Goal: Information Seeking & Learning: Understand process/instructions

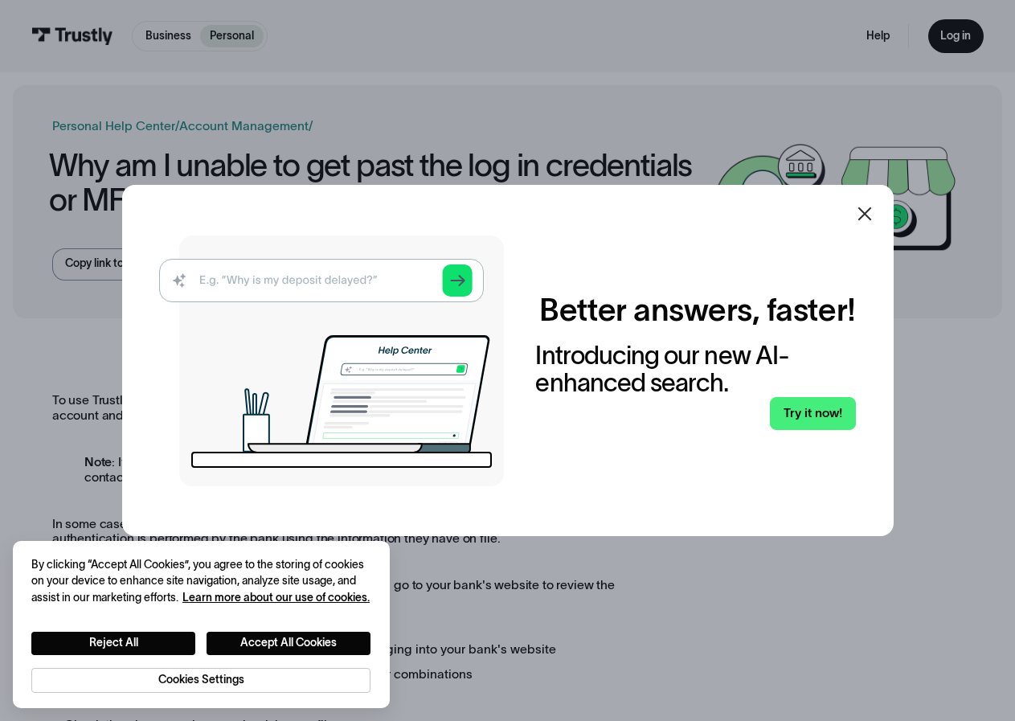
click at [870, 213] on icon at bounding box center [864, 214] width 14 height 14
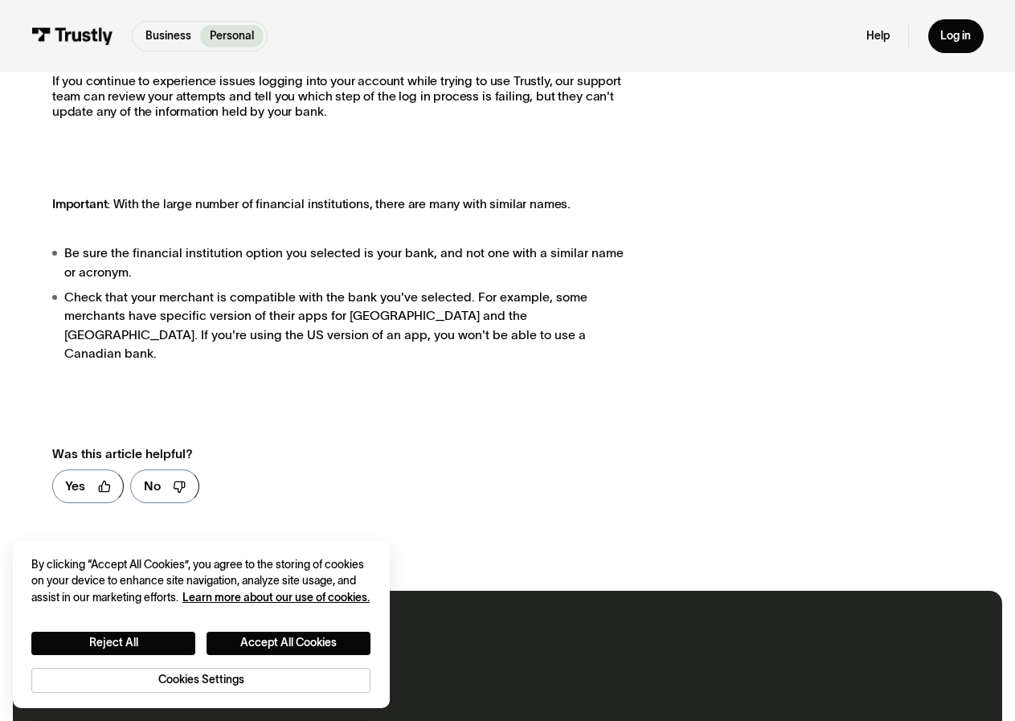
scroll to position [705, 0]
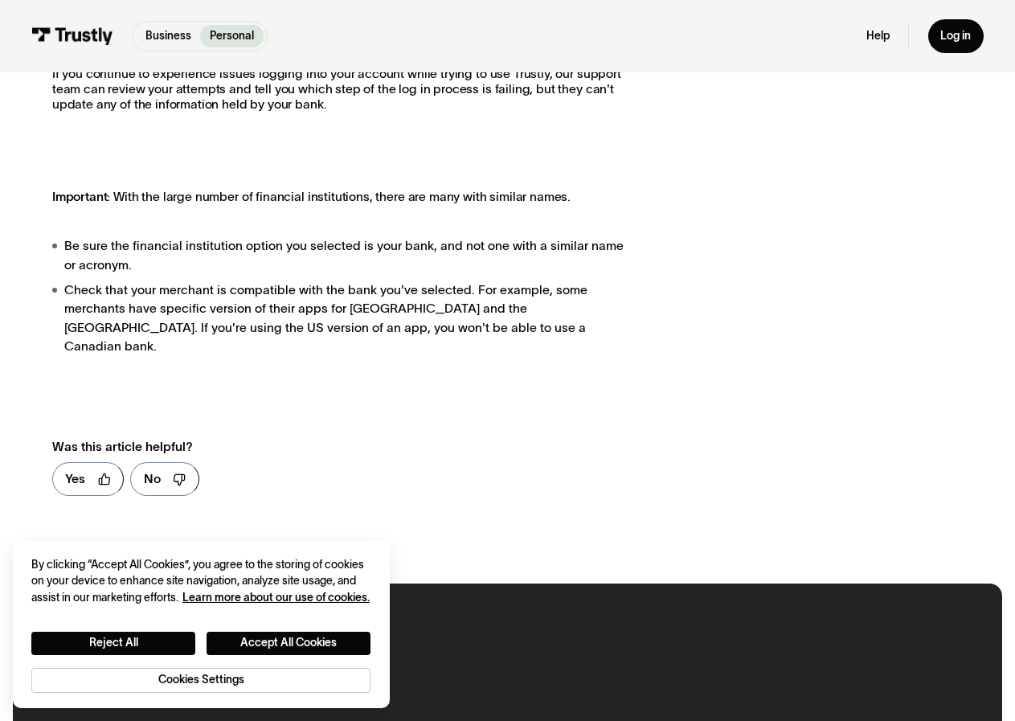
click at [1000, 321] on div "To use Trustly's online banking services, you use your personal bank credential…" at bounding box center [508, 97] width 990 height 945
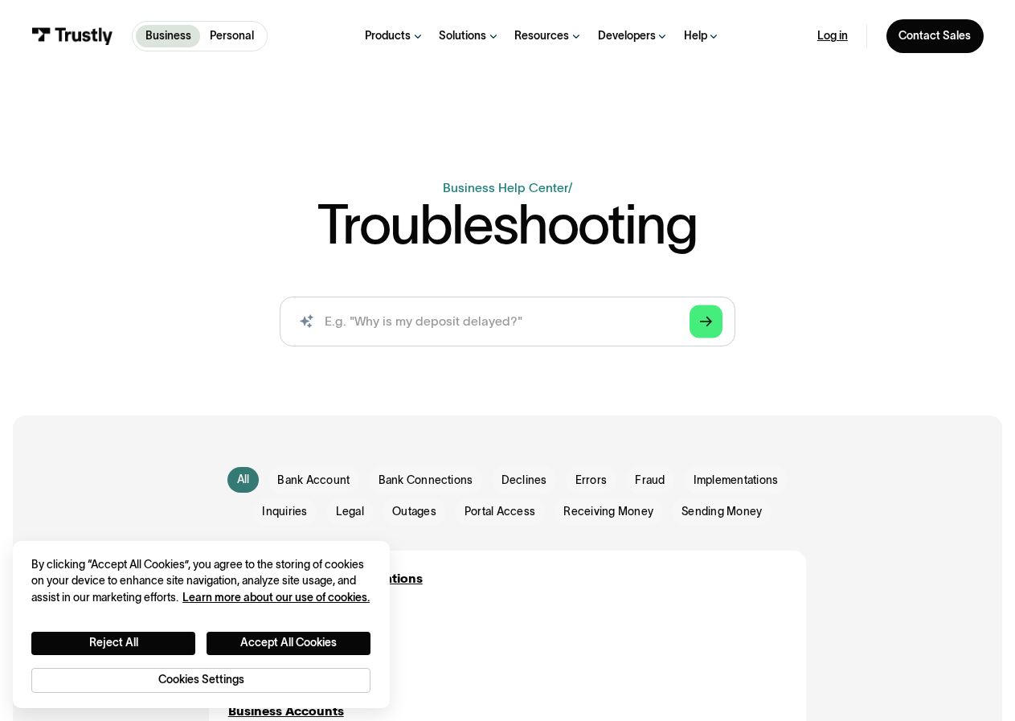
click at [843, 38] on link "Log in" at bounding box center [832, 36] width 31 height 14
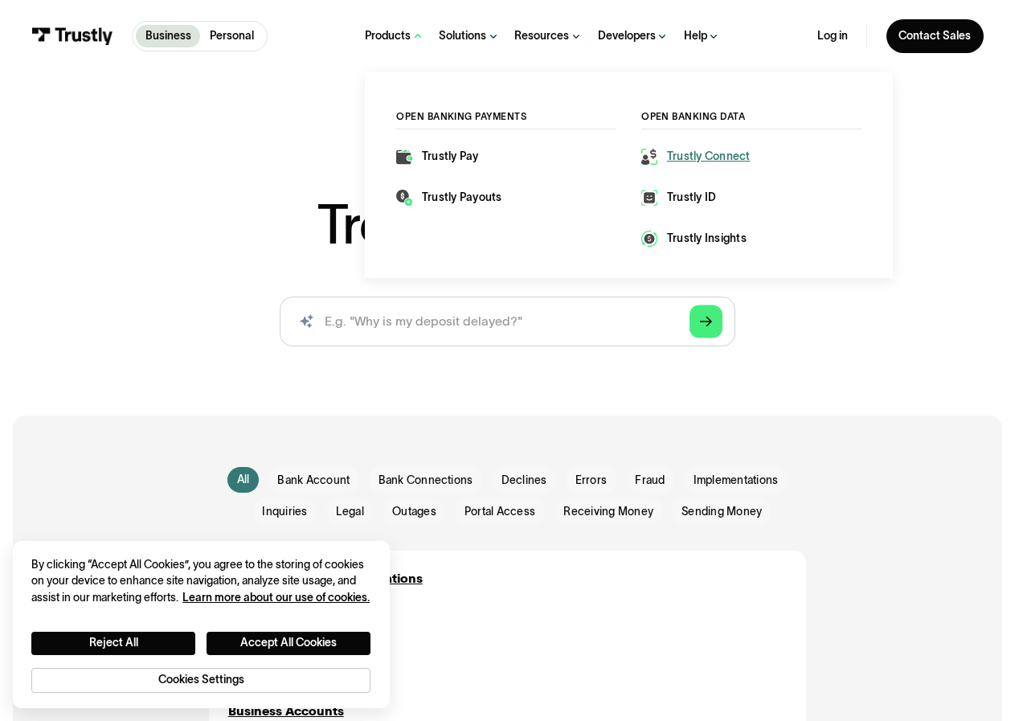
click at [684, 160] on div "Trustly Connect" at bounding box center [709, 157] width 84 height 16
